Goal: Task Accomplishment & Management: Use online tool/utility

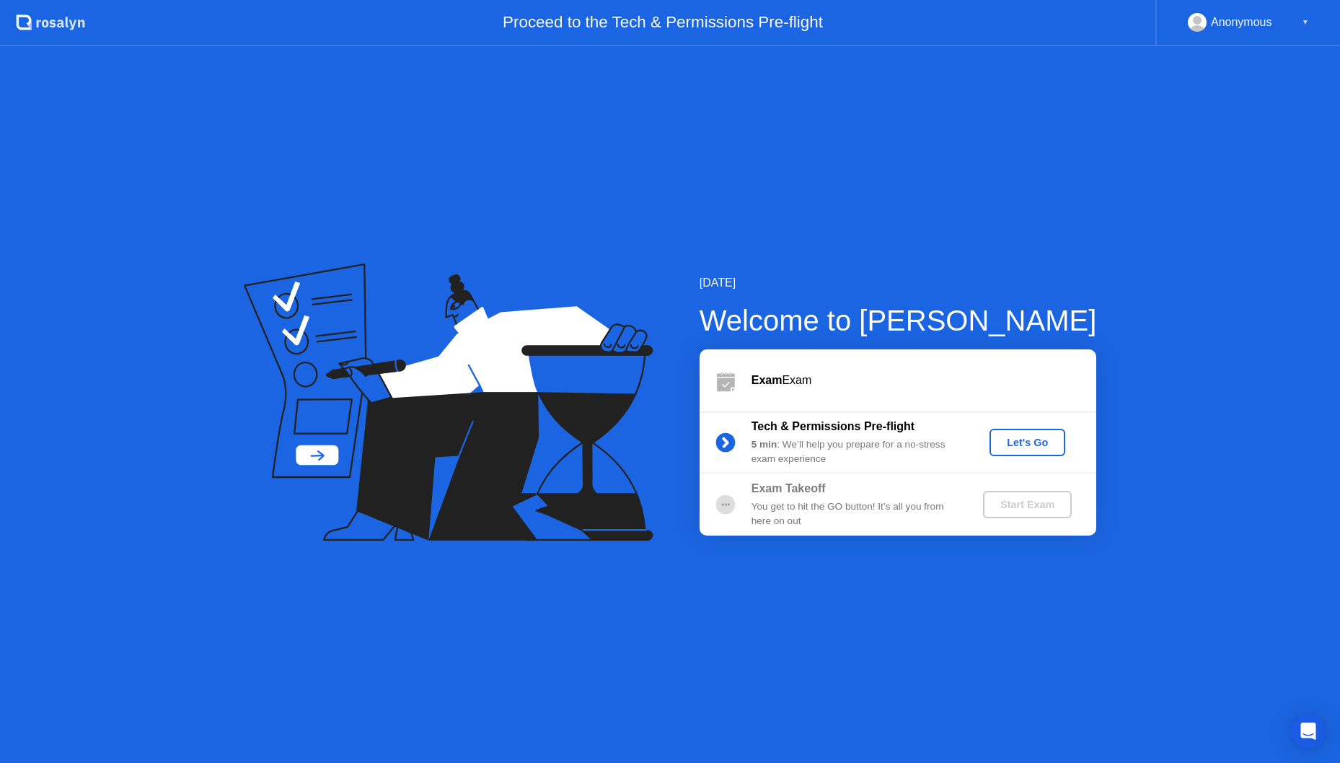
click at [1048, 431] on button "Let's Go" at bounding box center [1028, 442] width 76 height 27
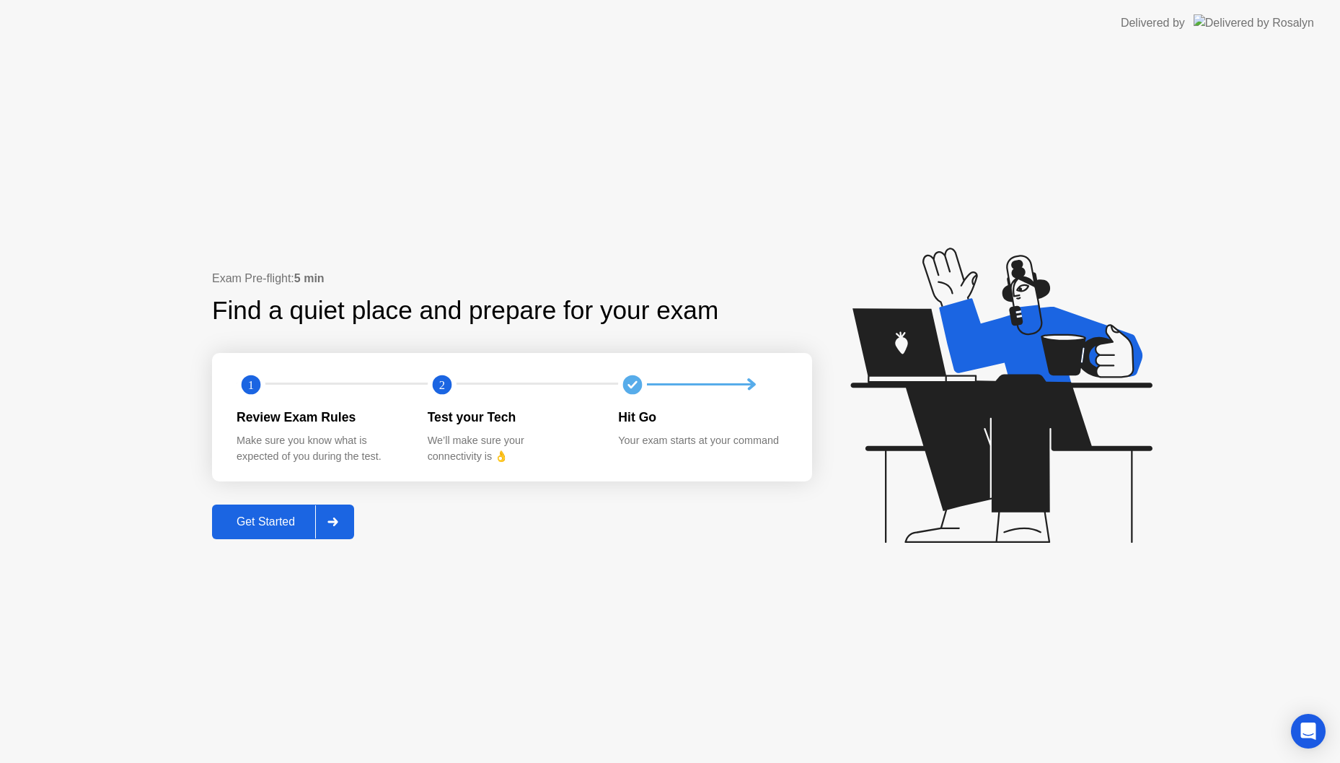
click at [294, 515] on div "Get Started" at bounding box center [265, 521] width 99 height 13
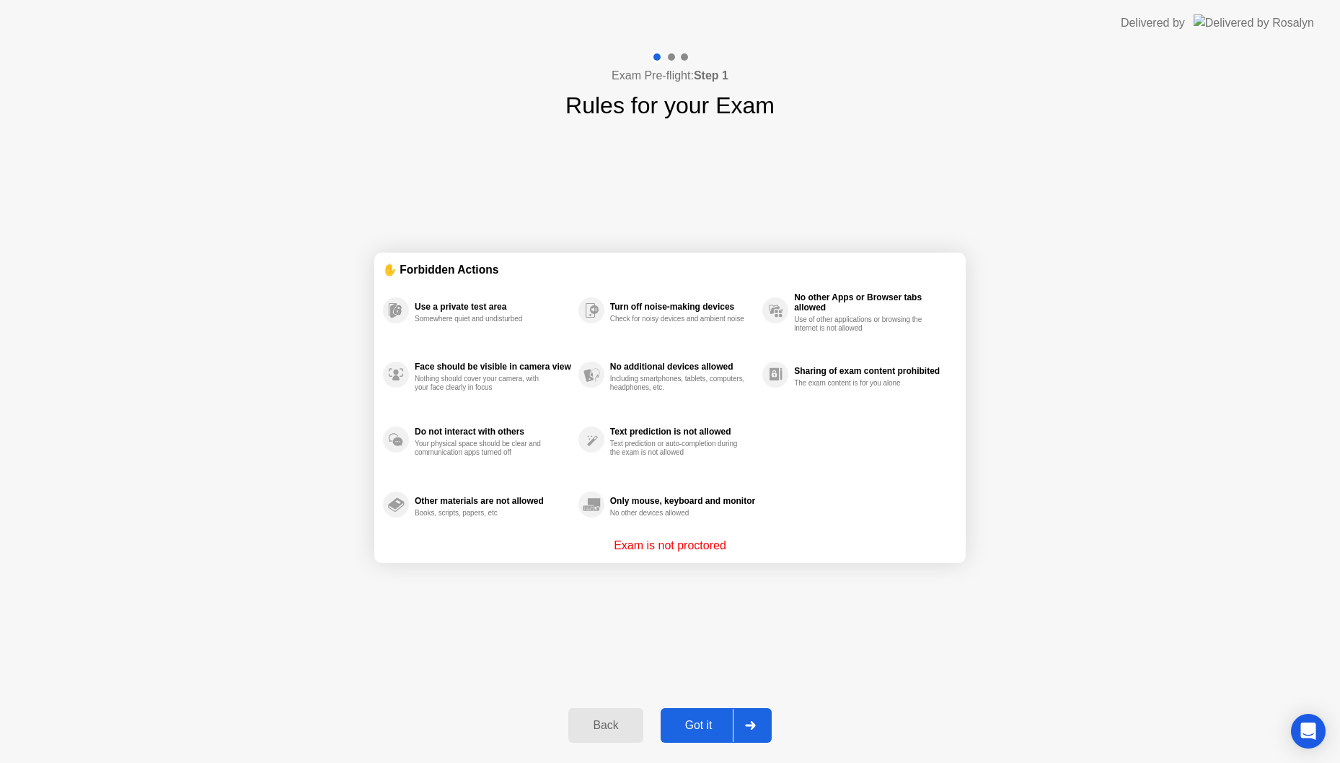
click at [682, 730] on div "Got it" at bounding box center [699, 725] width 68 height 13
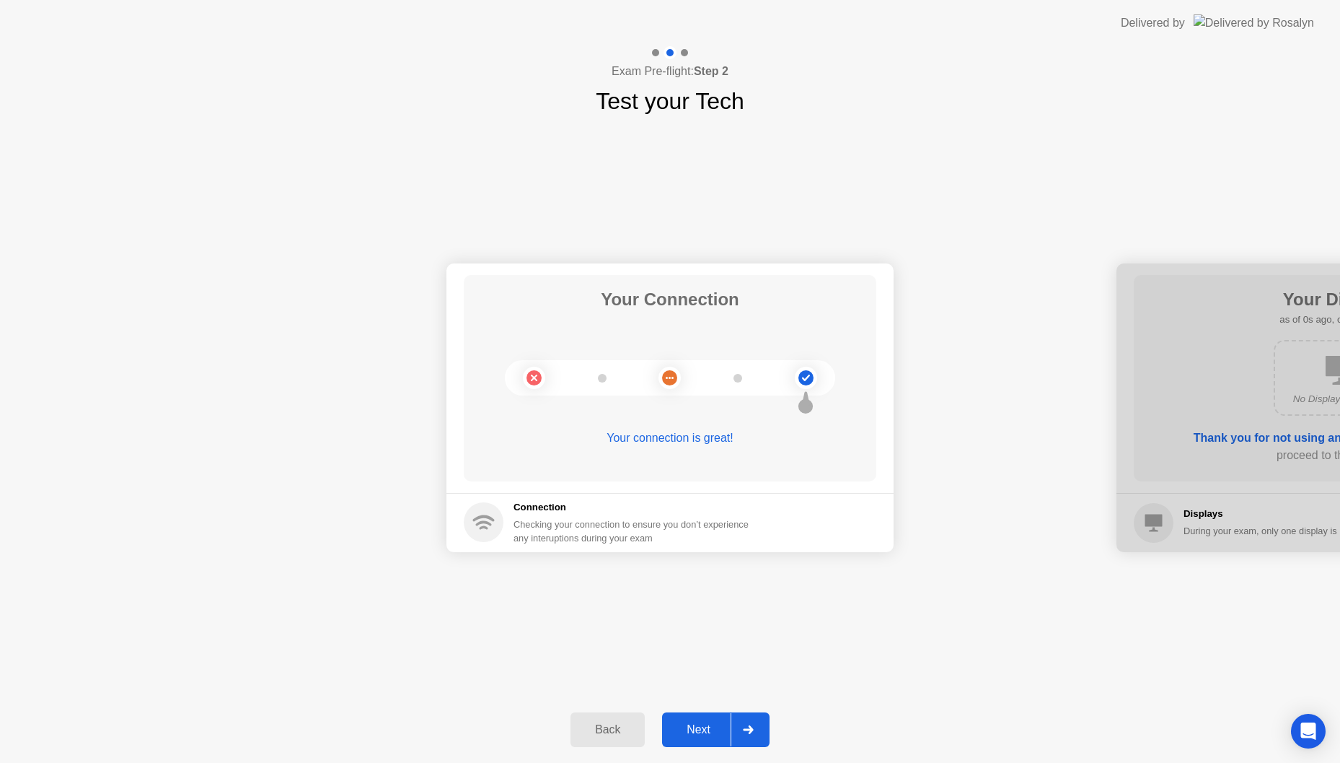
click at [698, 734] on div "Next" at bounding box center [699, 729] width 64 height 13
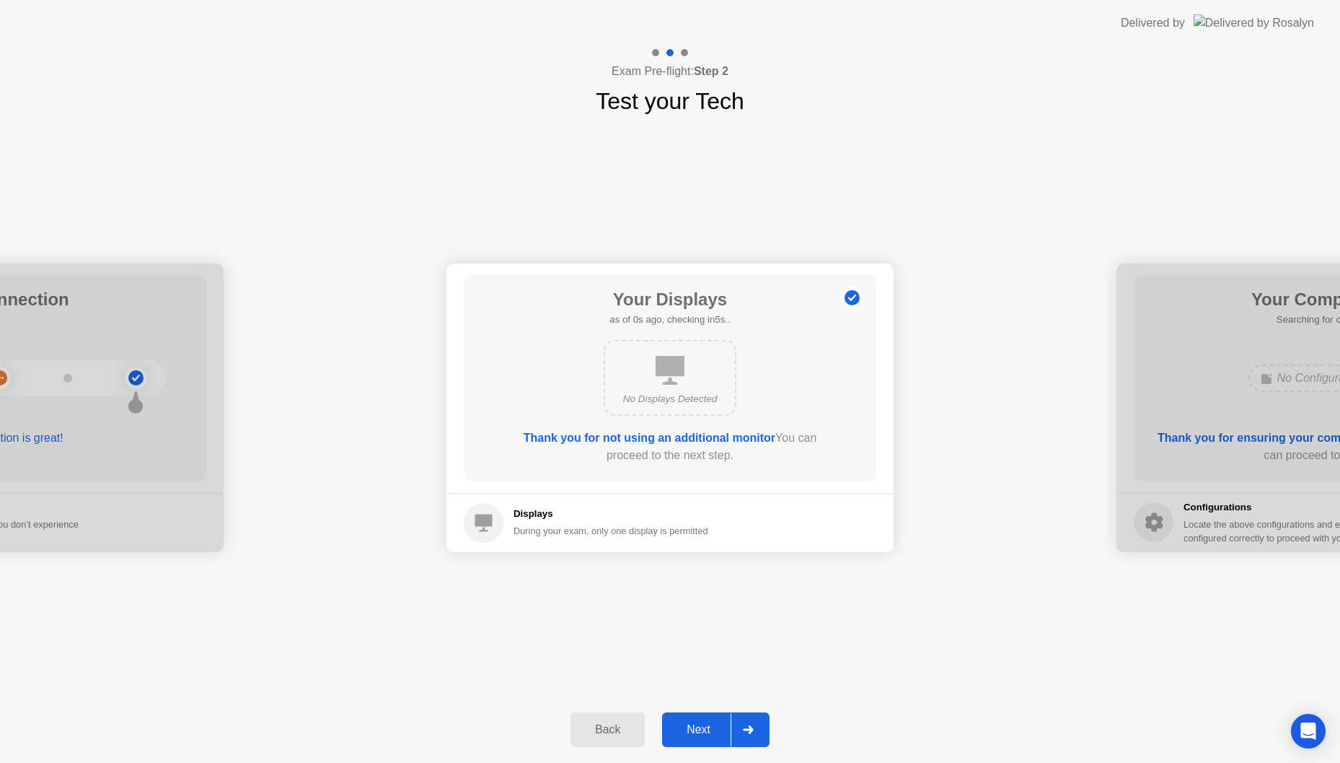
click at [698, 734] on div "Next" at bounding box center [699, 729] width 64 height 13
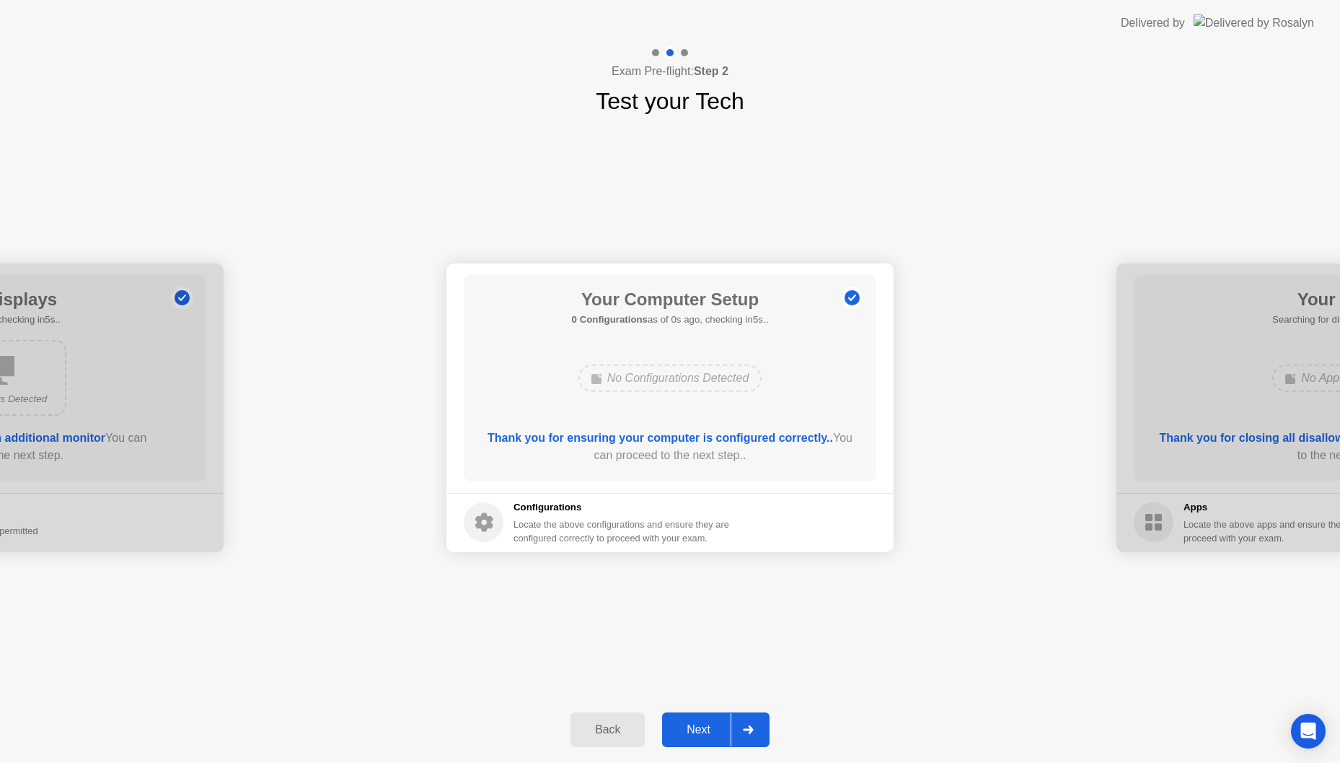
click at [698, 734] on div "Next" at bounding box center [699, 729] width 64 height 13
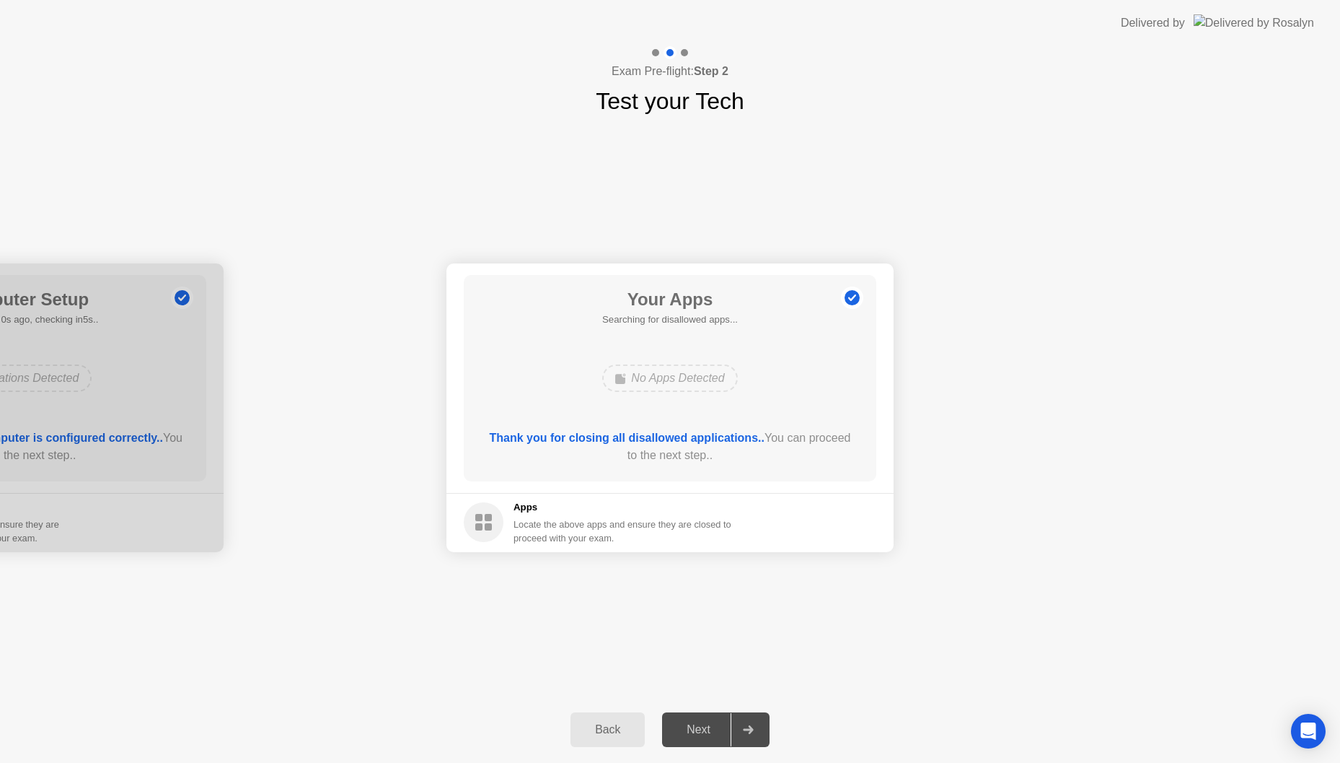
click at [698, 734] on div "Next" at bounding box center [699, 729] width 64 height 13
click at [812, 528] on div "Force Close..." at bounding box center [827, 523] width 88 height 12
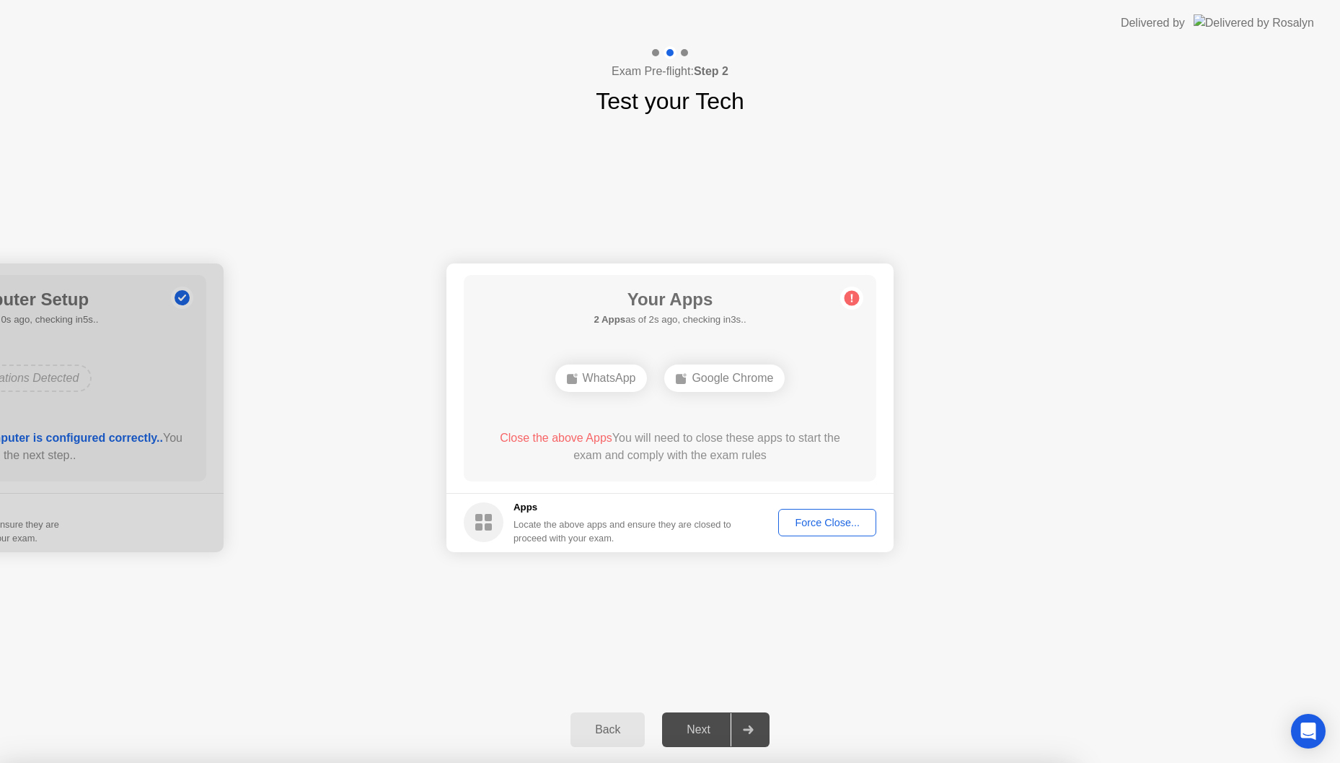
click at [796, 521] on div "Force Close..." at bounding box center [827, 523] width 88 height 12
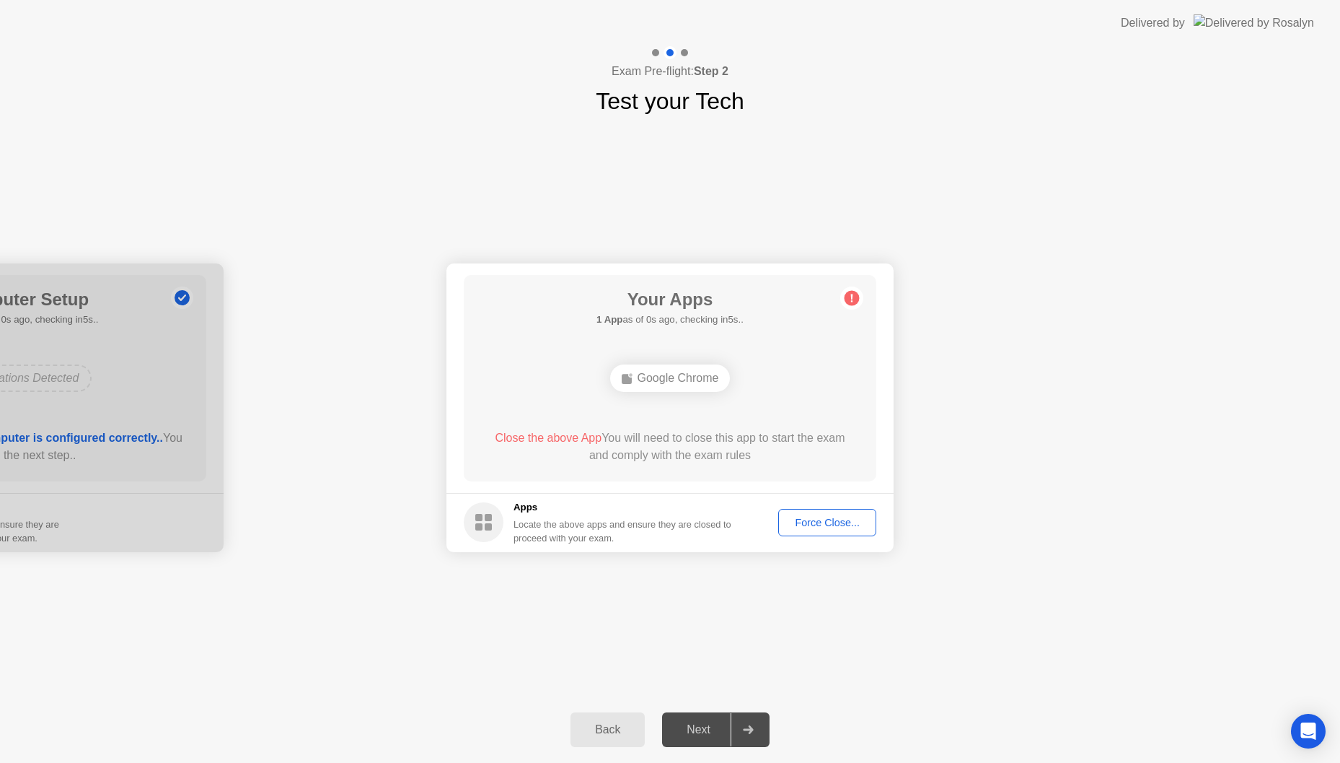
click at [843, 520] on div "Force Close..." at bounding box center [827, 523] width 88 height 12
click at [796, 532] on button "Force Close..." at bounding box center [827, 522] width 98 height 27
click at [815, 525] on div "Force Close..." at bounding box center [827, 523] width 88 height 12
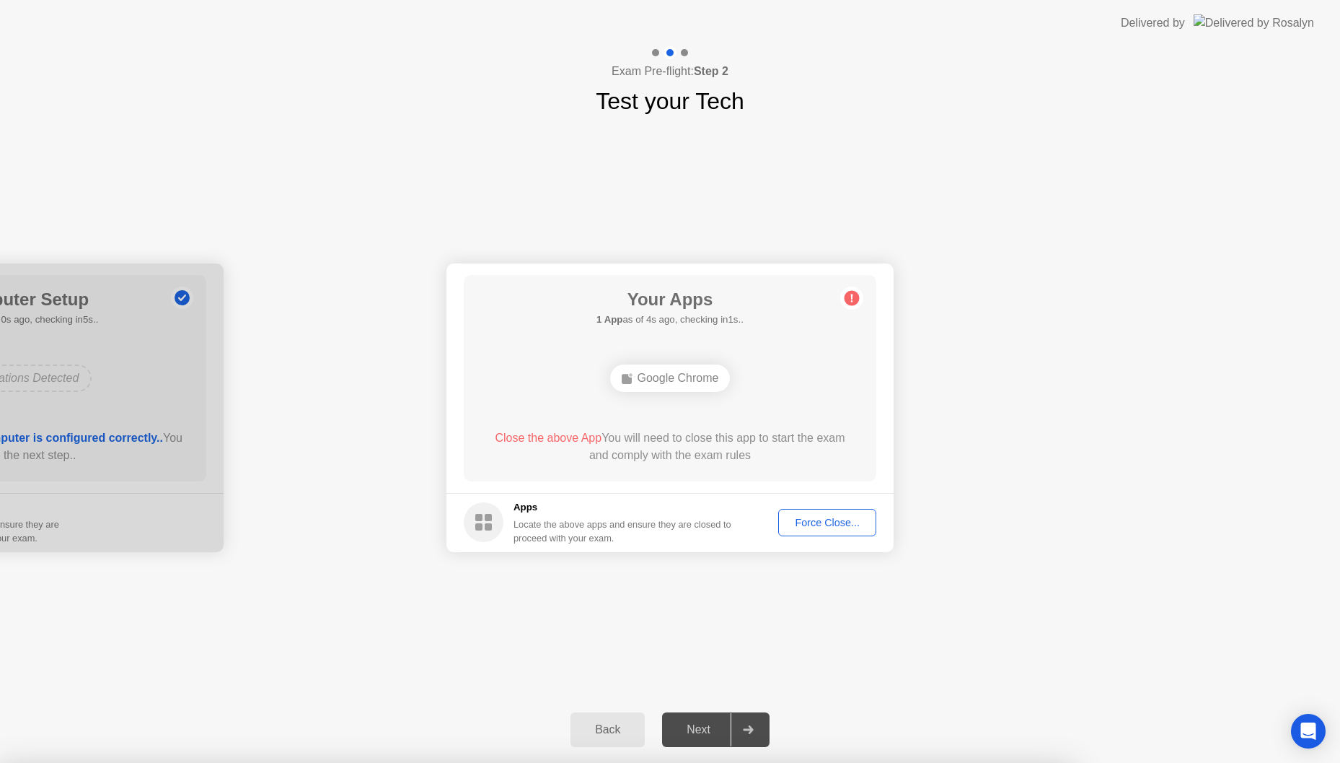
click at [888, 762] on div at bounding box center [670, 763] width 1340 height 0
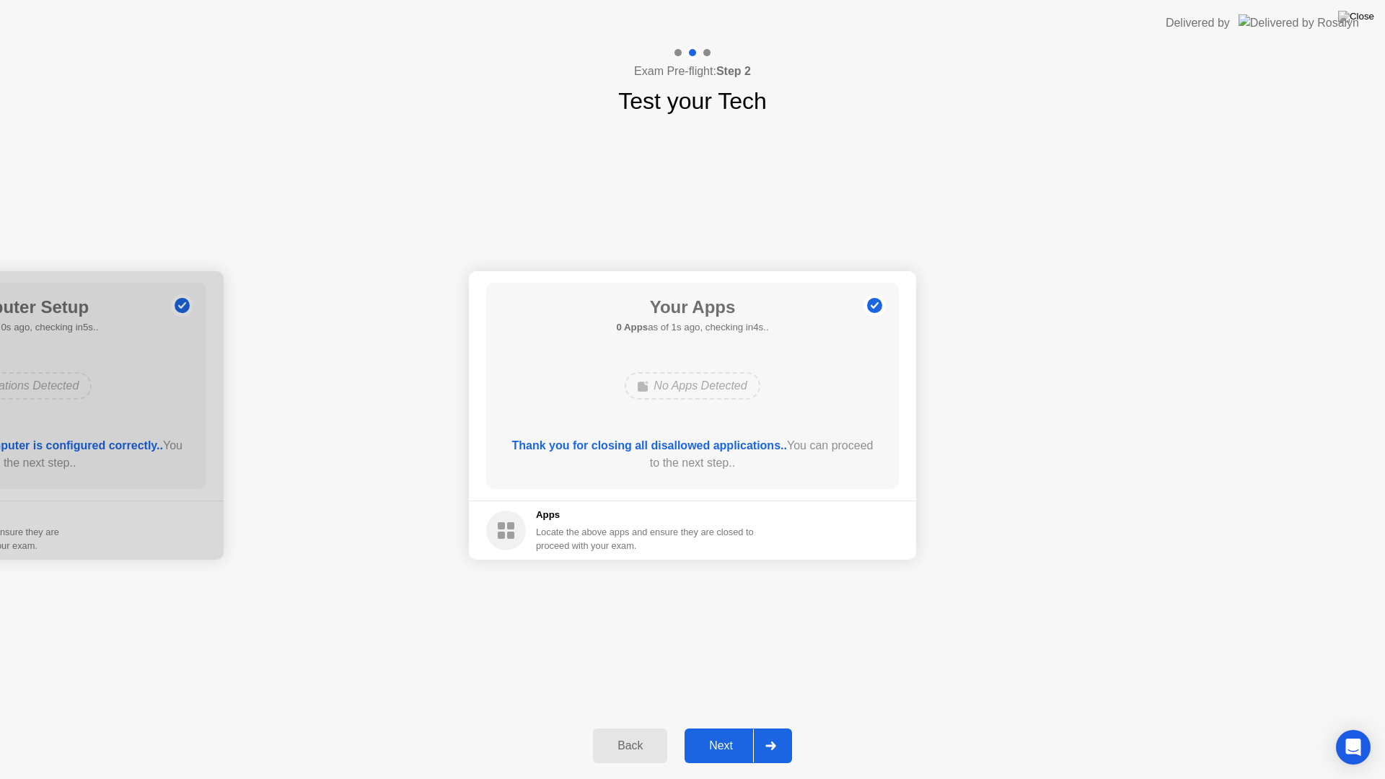
click at [730, 743] on div "Next" at bounding box center [721, 745] width 64 height 13
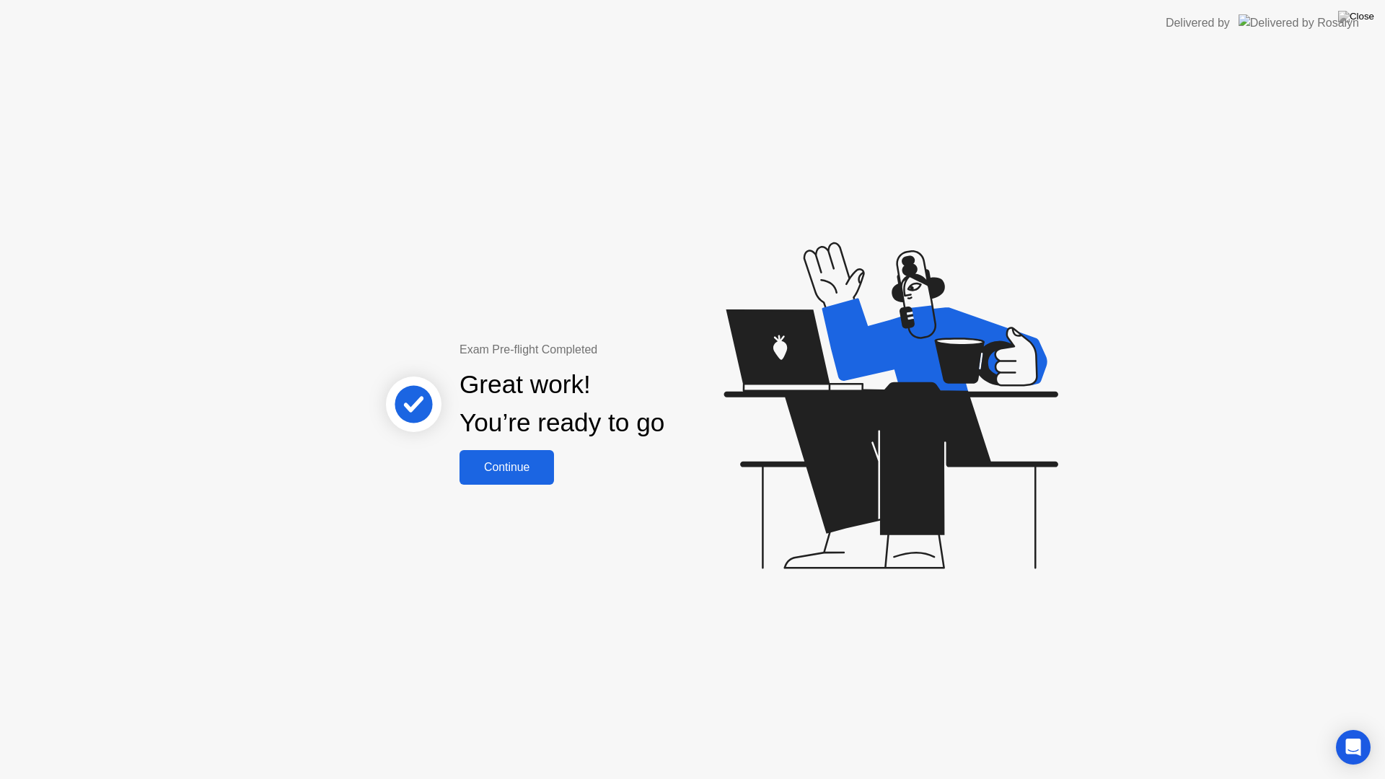
click at [502, 478] on button "Continue" at bounding box center [507, 467] width 95 height 35
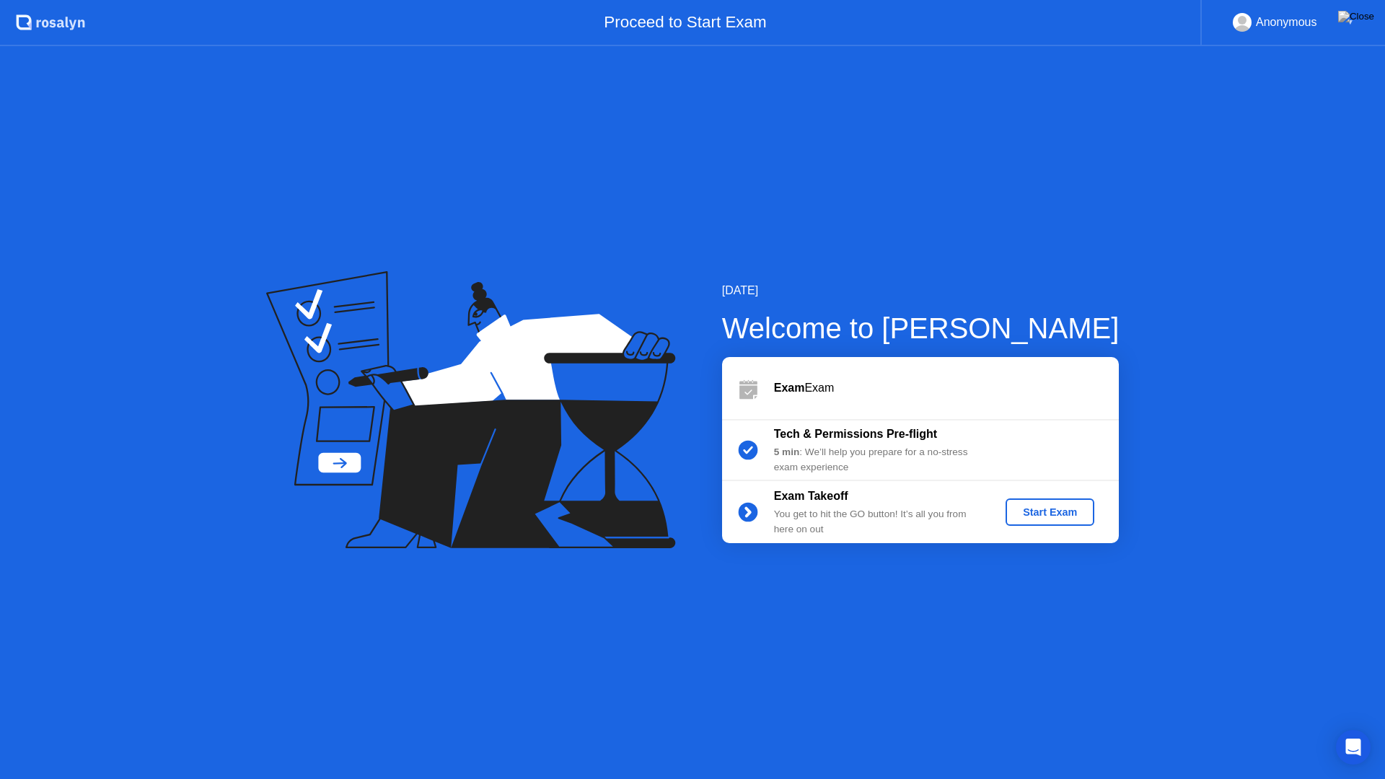
click at [1022, 518] on div "Start Exam" at bounding box center [1049, 512] width 77 height 12
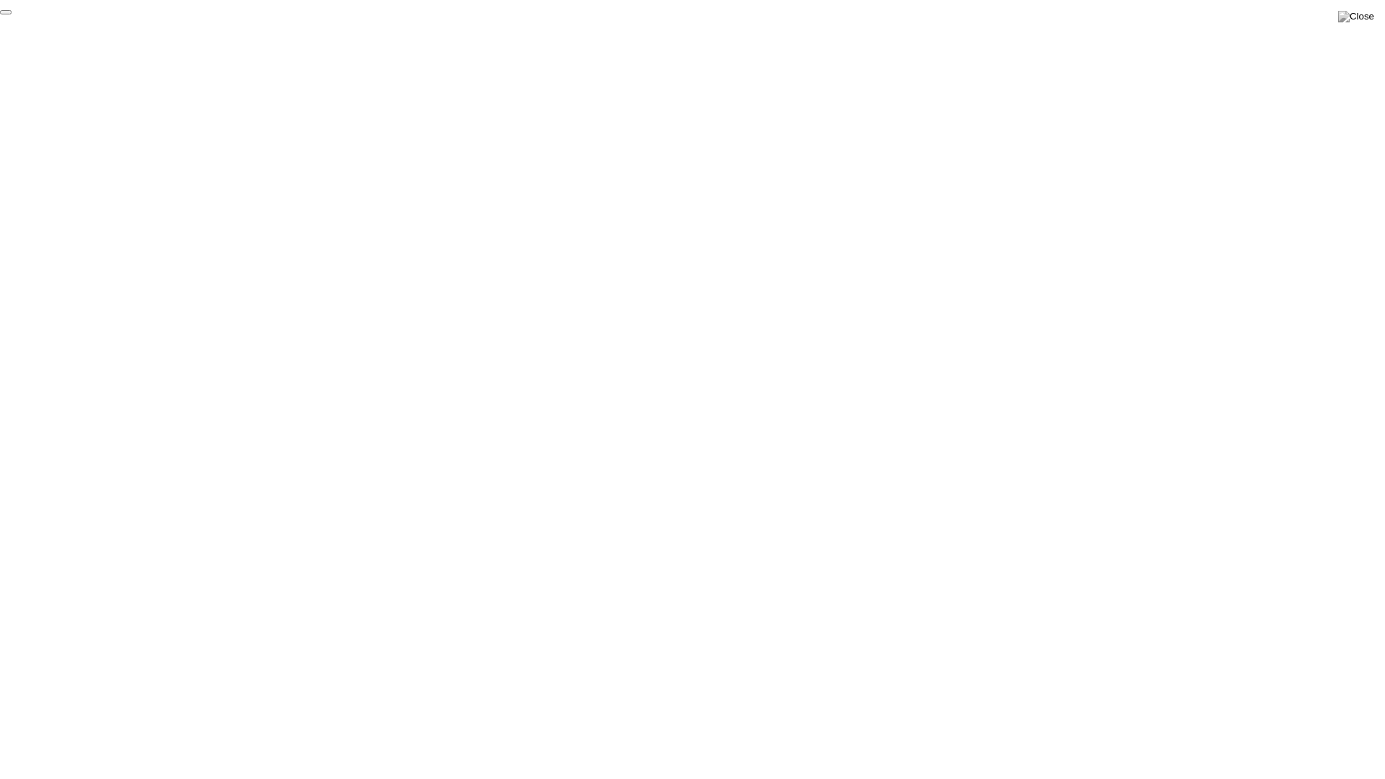
click div "End Proctoring Session"
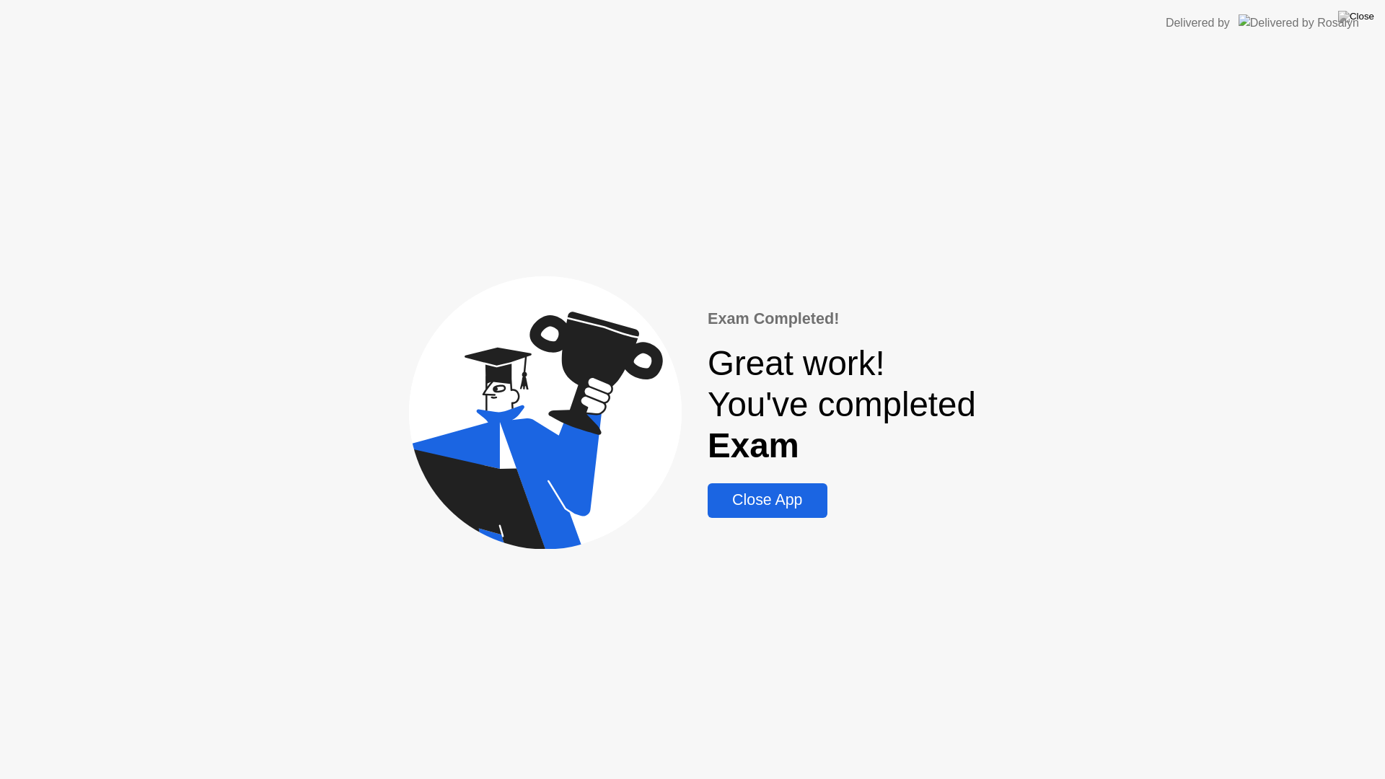
click at [773, 498] on div "Close App" at bounding box center [767, 500] width 110 height 18
